Goal: Obtain resource: Download file/media

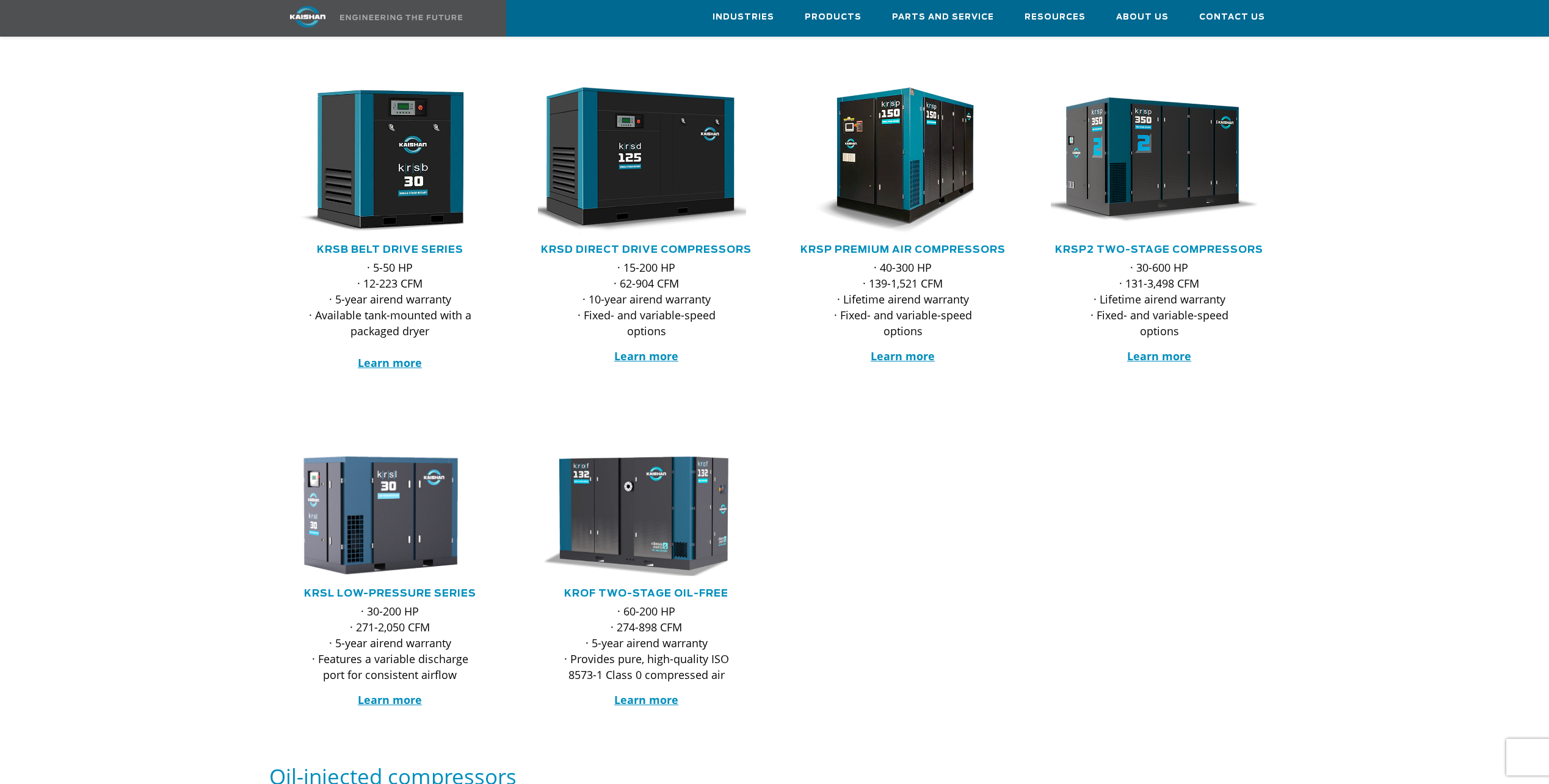
scroll to position [183, 0]
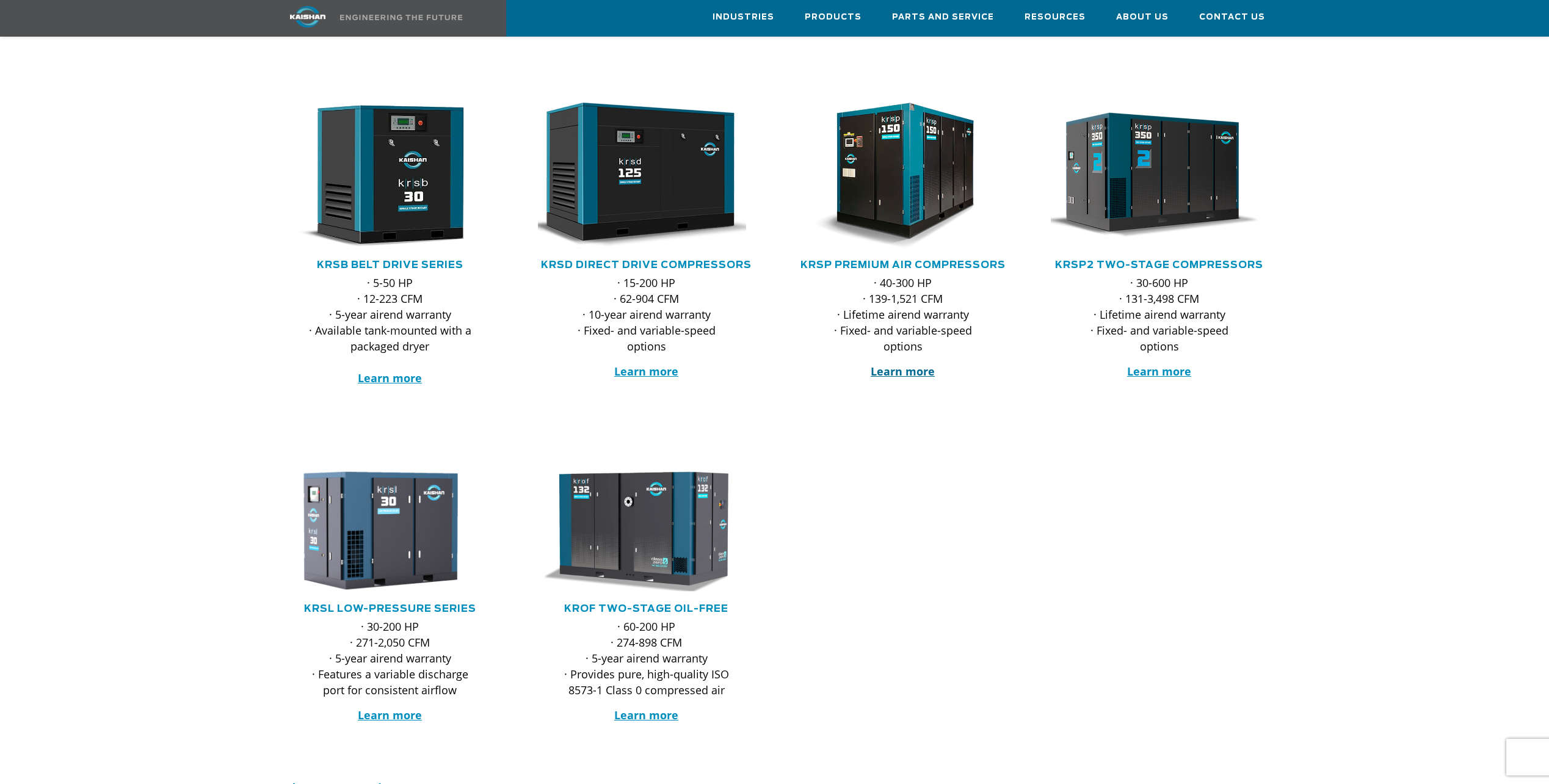
click at [888, 364] on strong "Learn more" at bounding box center [902, 371] width 64 height 15
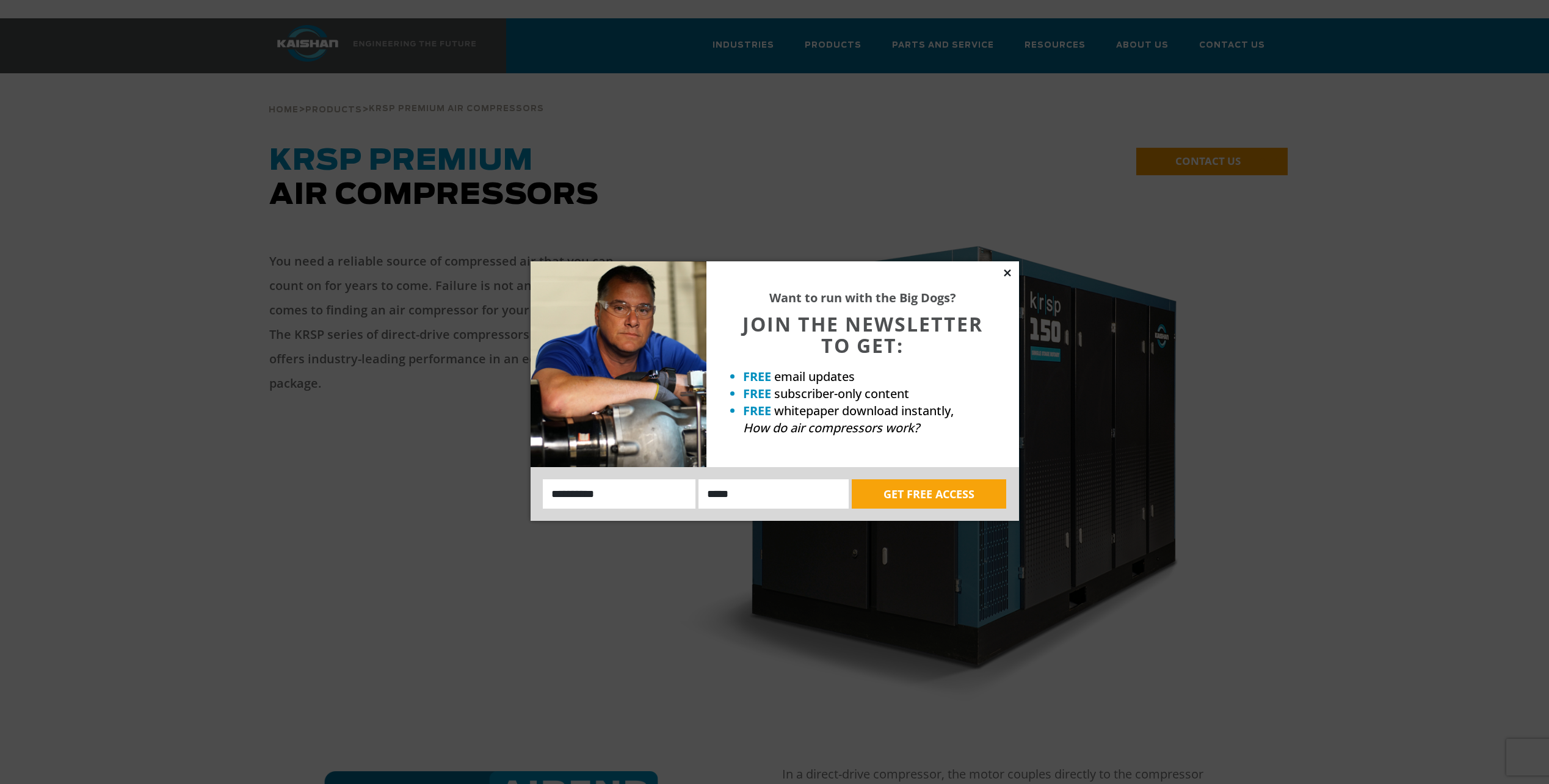
click at [1006, 276] on icon at bounding box center [1007, 273] width 11 height 11
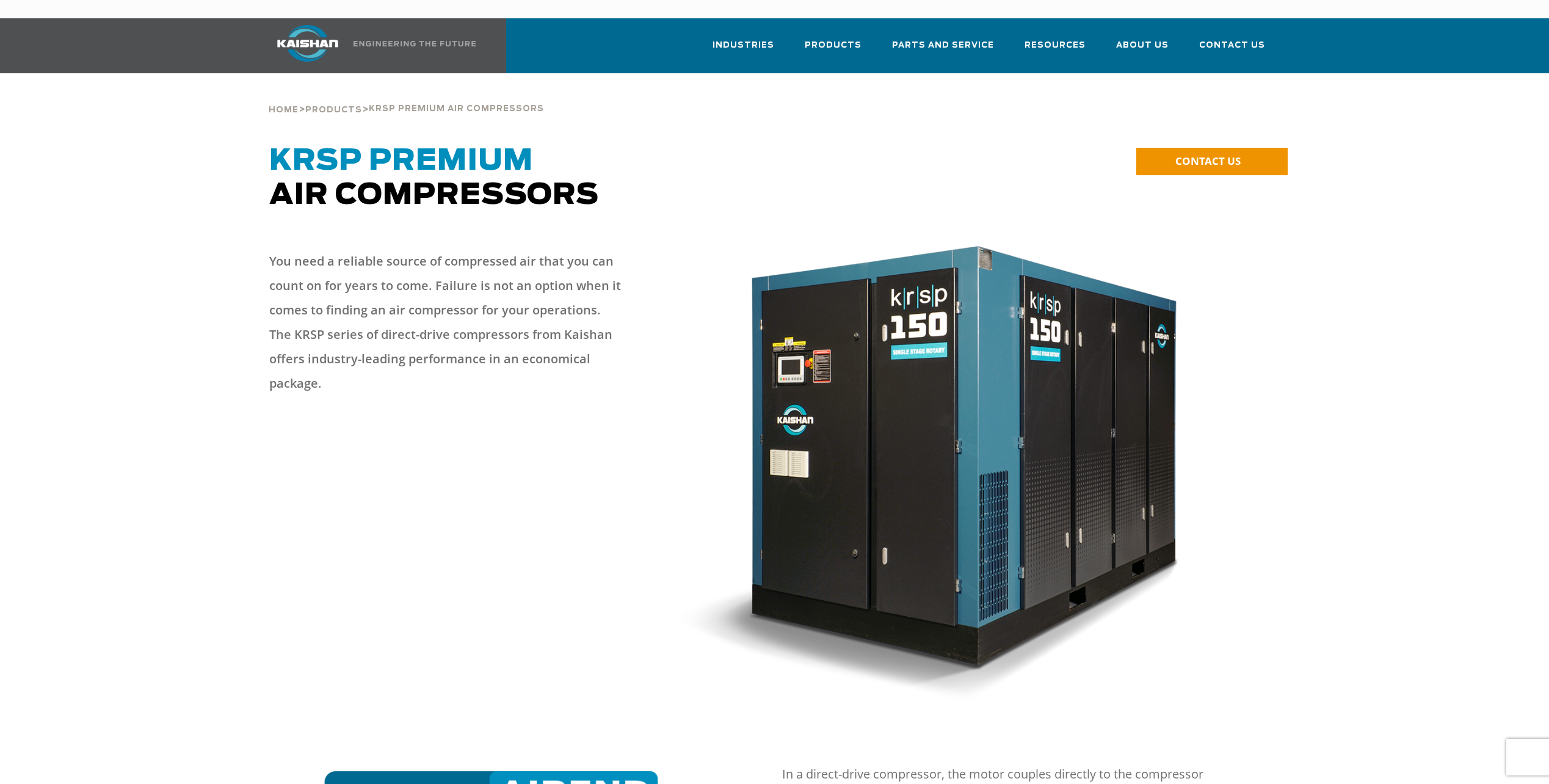
drag, startPoint x: 621, startPoint y: 367, endPoint x: 495, endPoint y: 390, distance: 128.1
click at [495, 390] on div at bounding box center [774, 481] width 1425 height 489
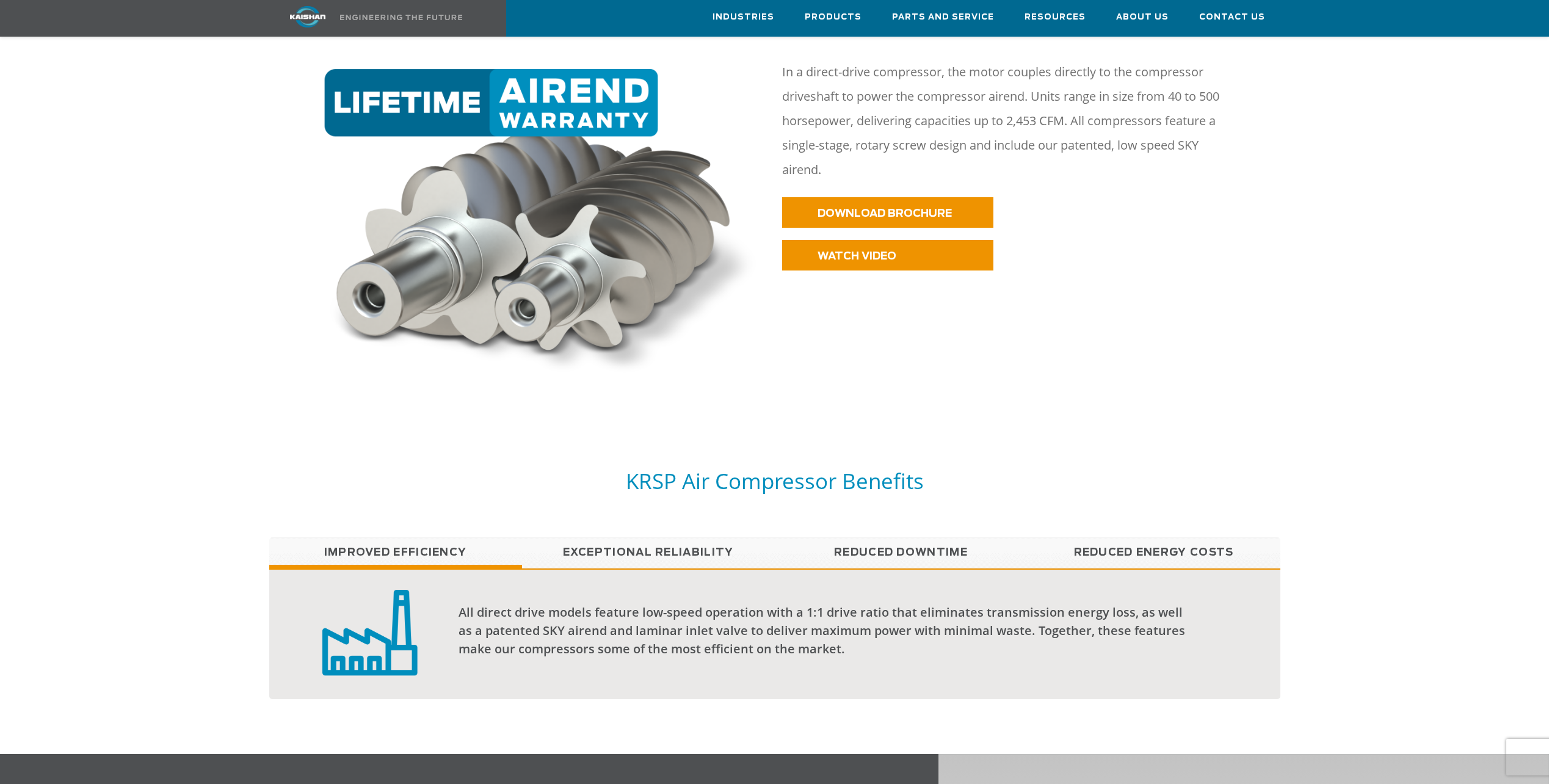
scroll to position [794, 0]
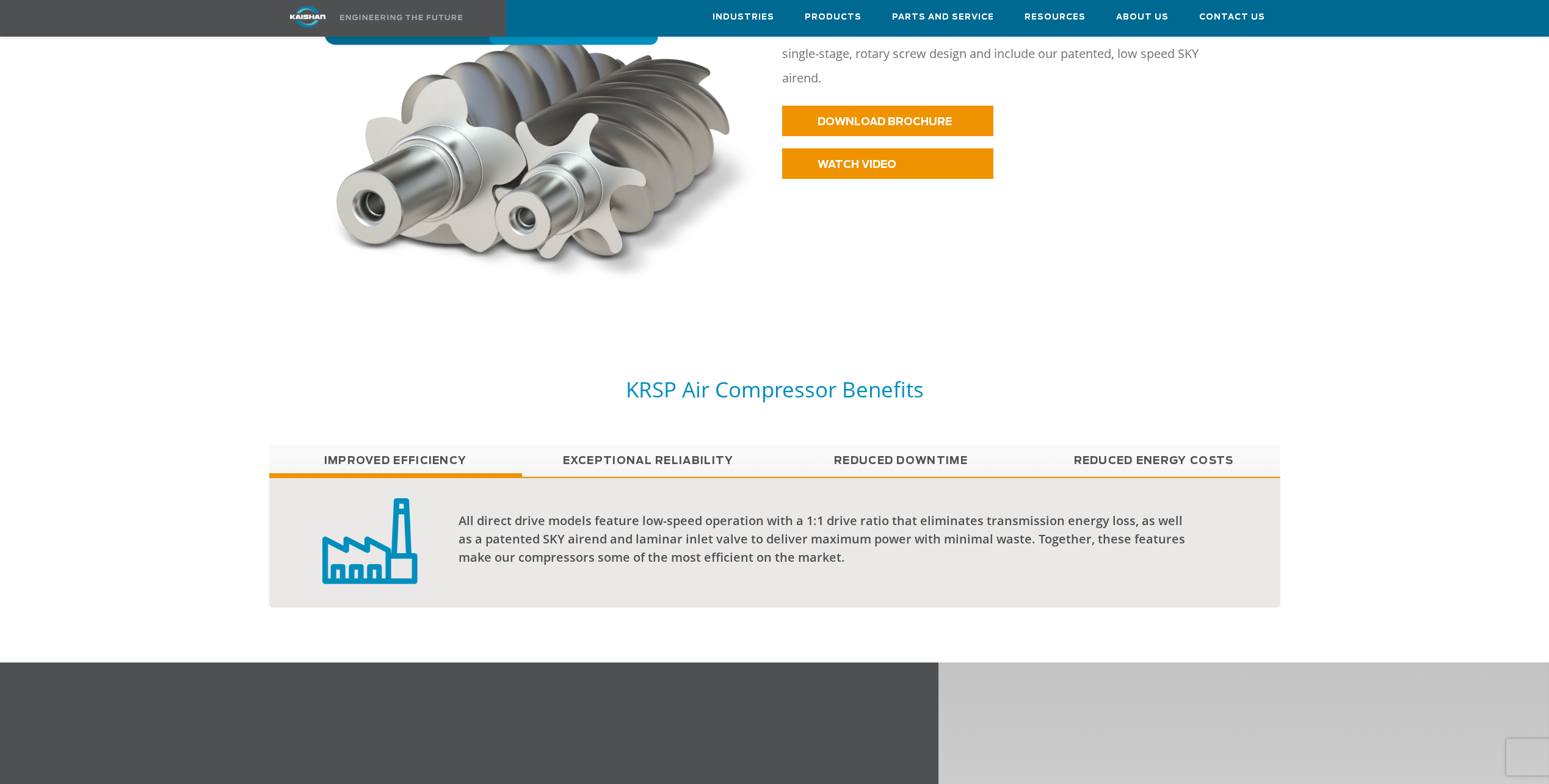
click at [900, 445] on link "Reduced Downtime" at bounding box center [901, 461] width 253 height 30
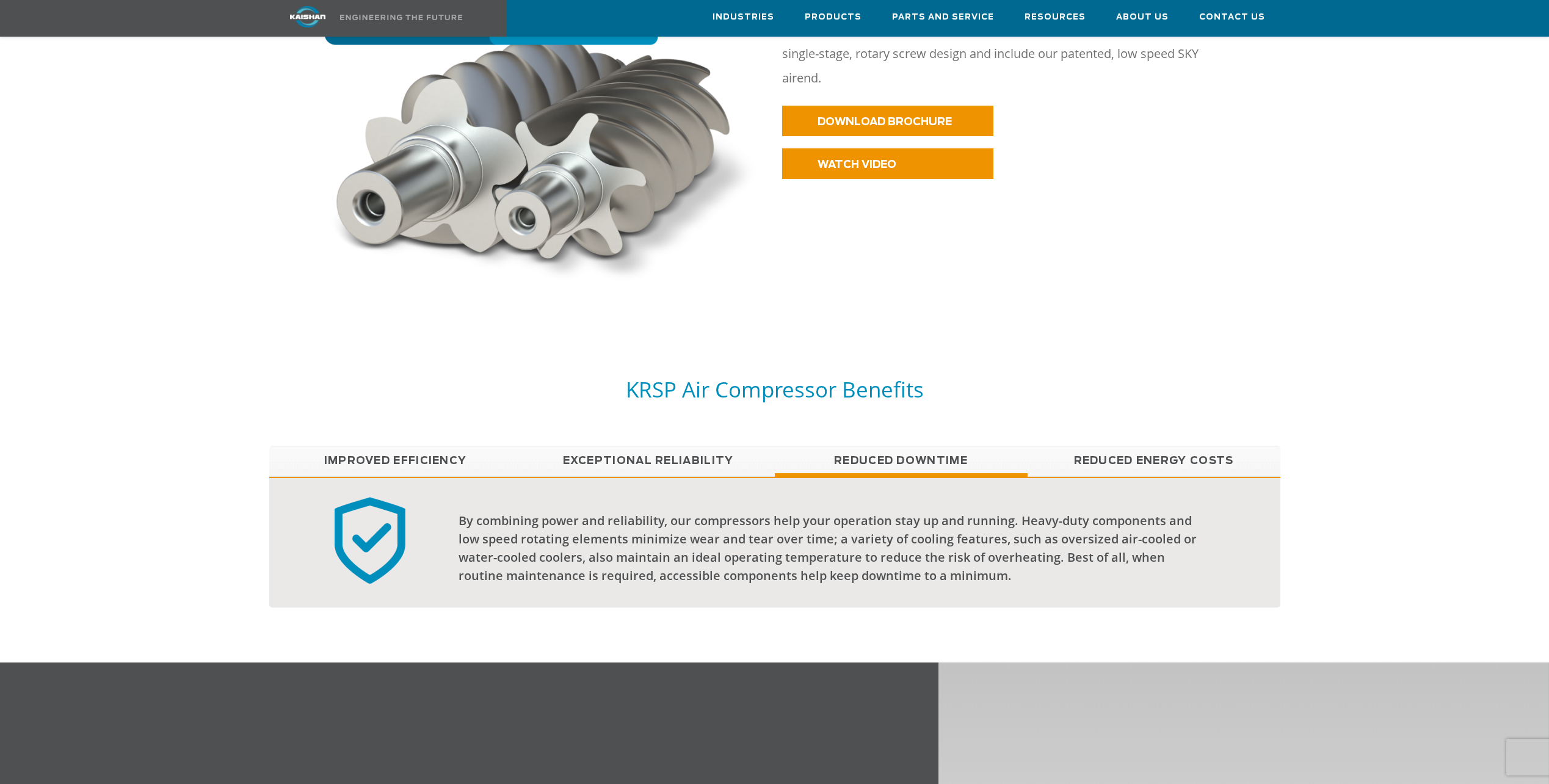
click at [663, 449] on link "Exceptional reliability" at bounding box center [649, 461] width 253 height 30
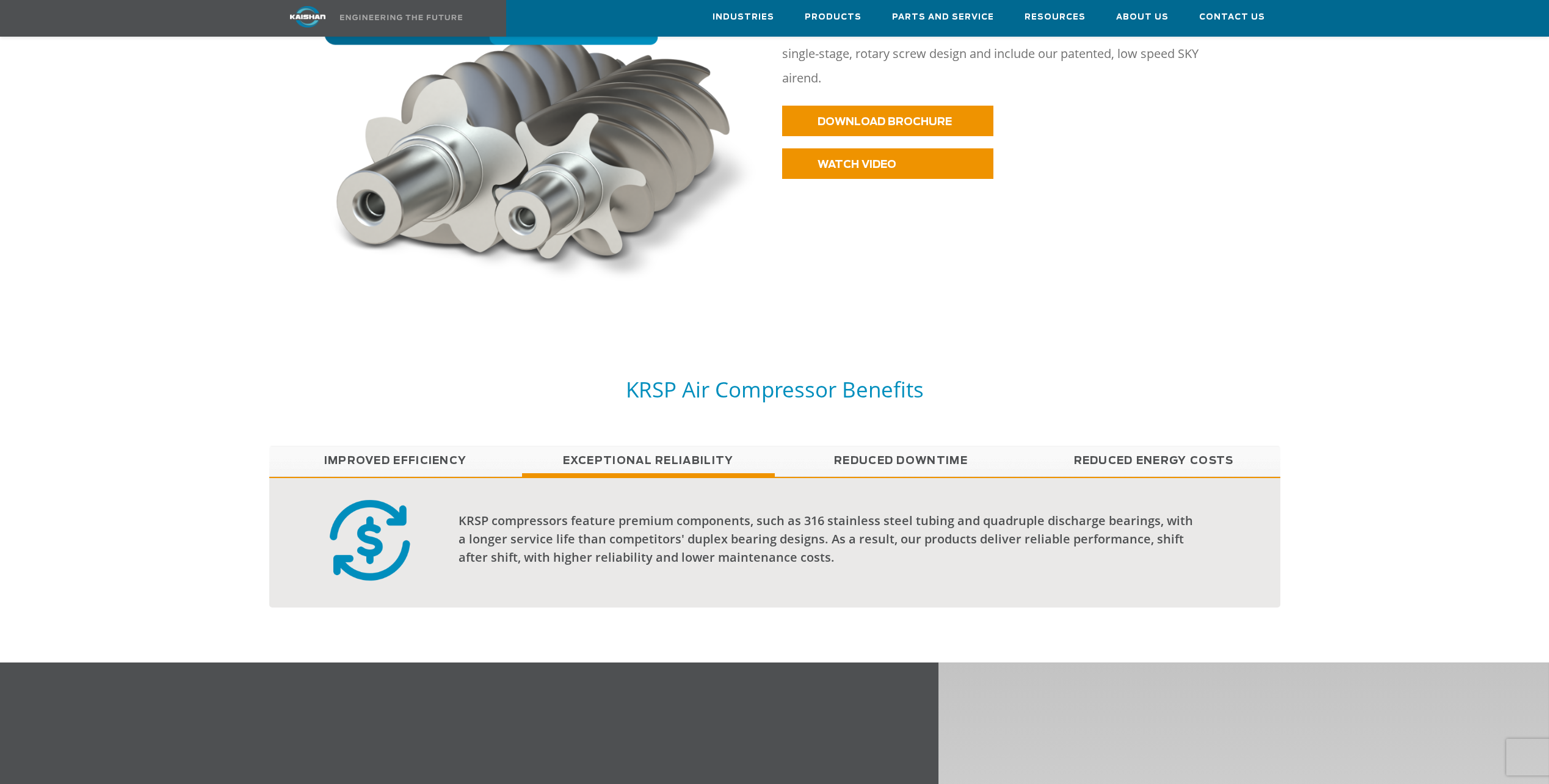
click at [461, 452] on link "Improved Efficiency" at bounding box center [396, 461] width 253 height 30
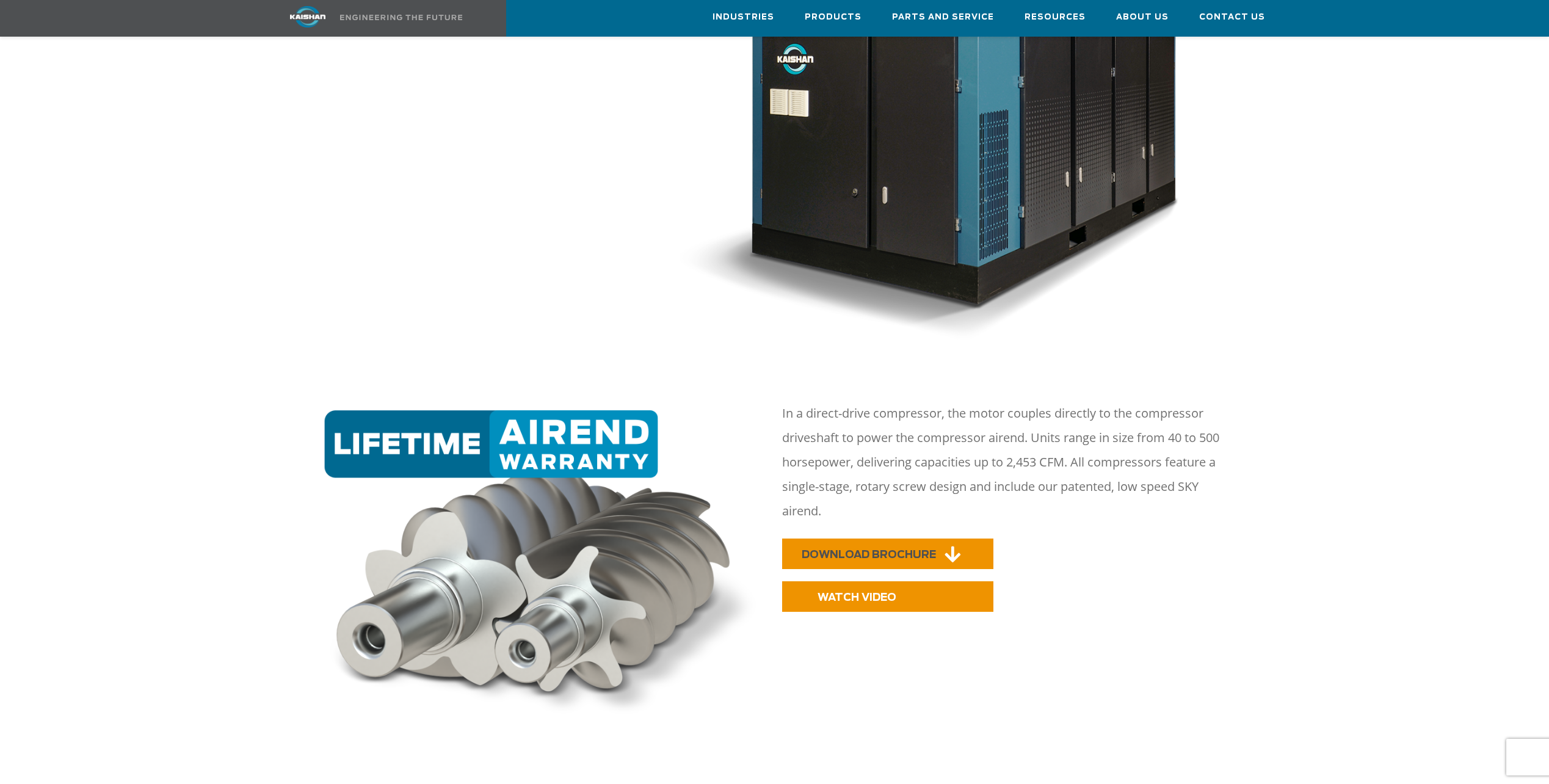
scroll to position [428, 0]
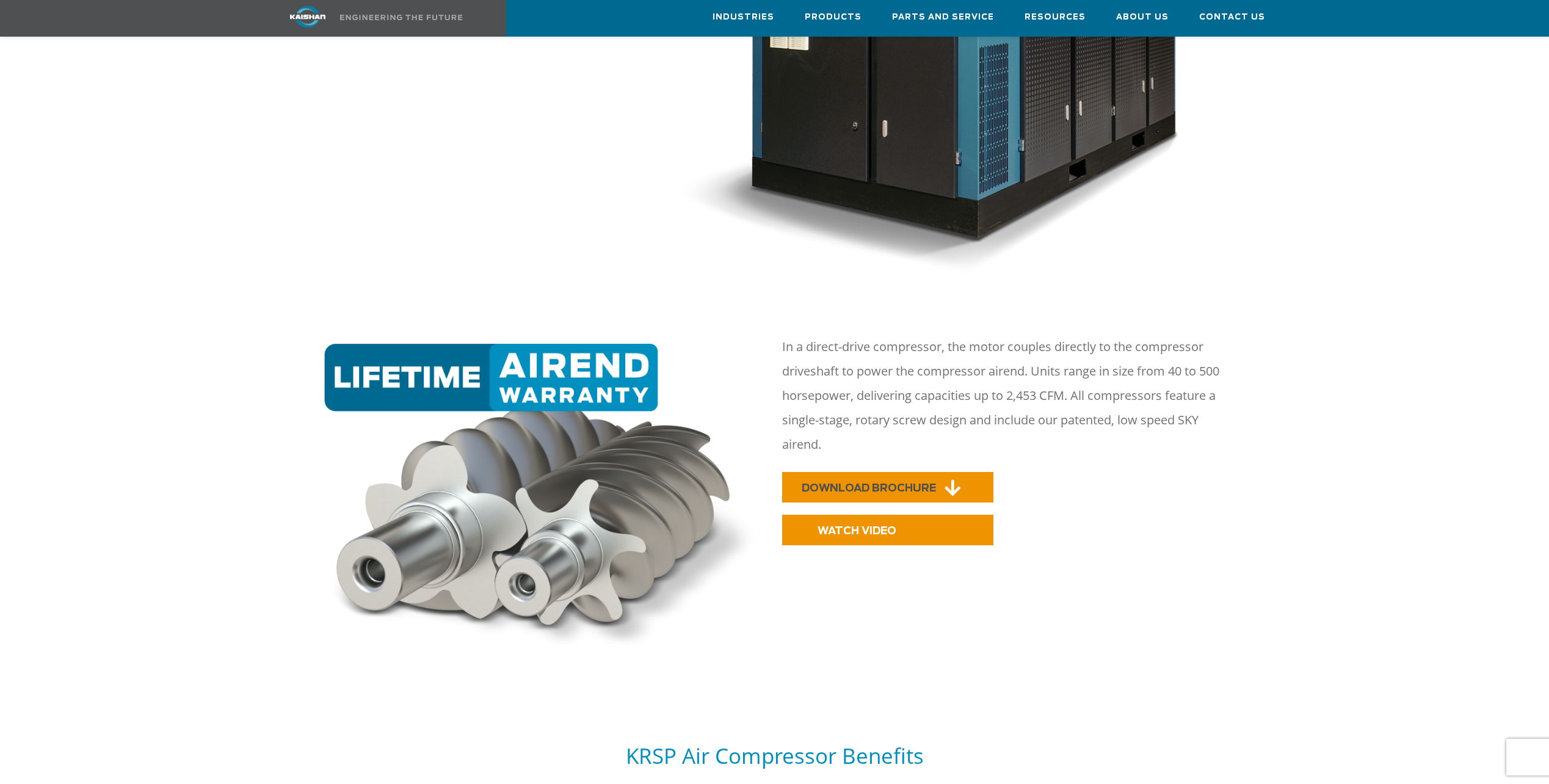
click at [912, 483] on span "DOWNLOAD BROCHURE" at bounding box center [869, 488] width 134 height 10
